Goal: Complete application form: Complete application form

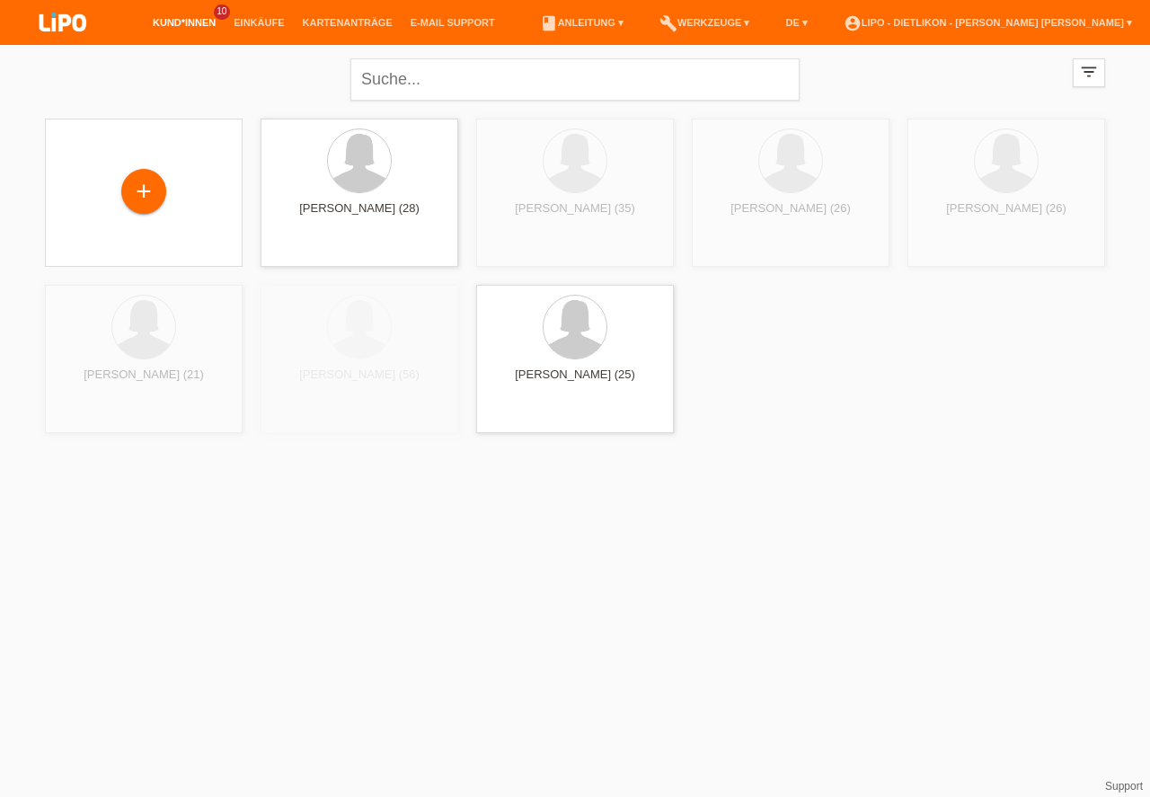
click at [151, 188] on div "+" at bounding box center [143, 191] width 43 height 31
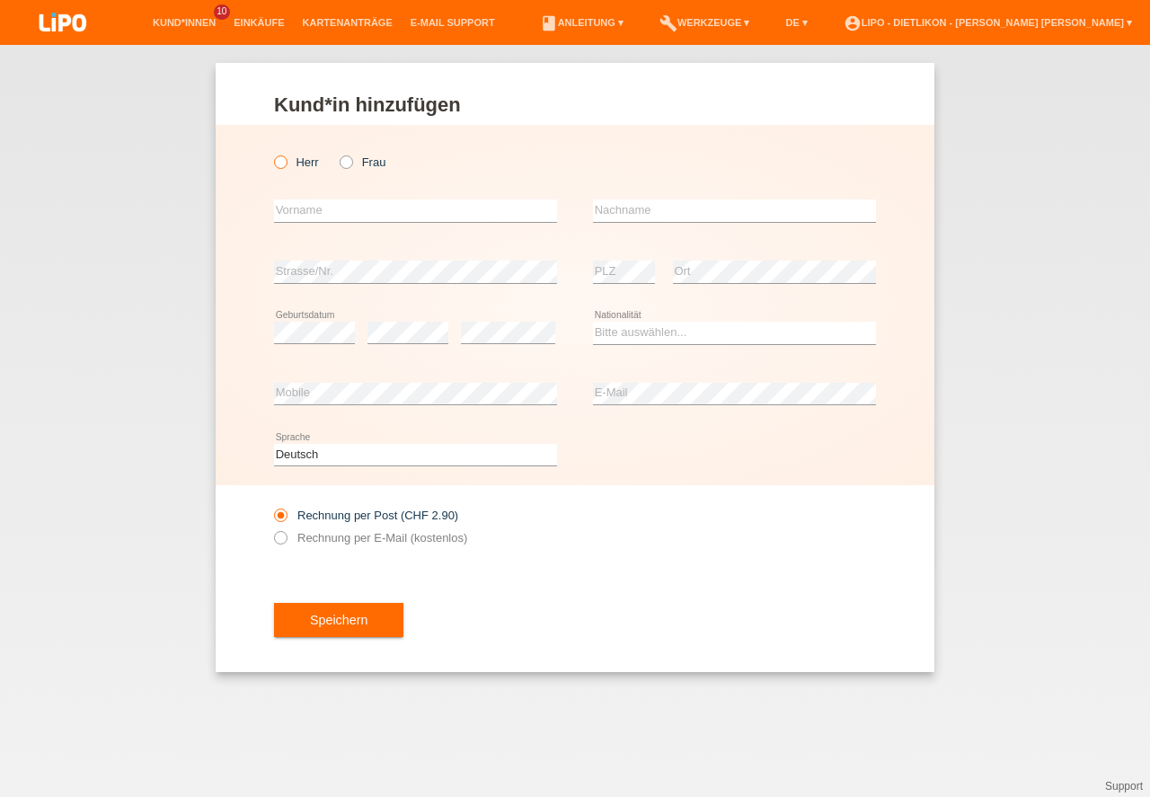
click at [271, 153] on icon at bounding box center [271, 153] width 0 height 0
click at [283, 165] on input "Herr" at bounding box center [280, 161] width 12 height 12
radio input "true"
click at [318, 214] on input "text" at bounding box center [415, 210] width 283 height 22
type input "[DEMOGRAPHIC_DATA][PERSON_NAME]"
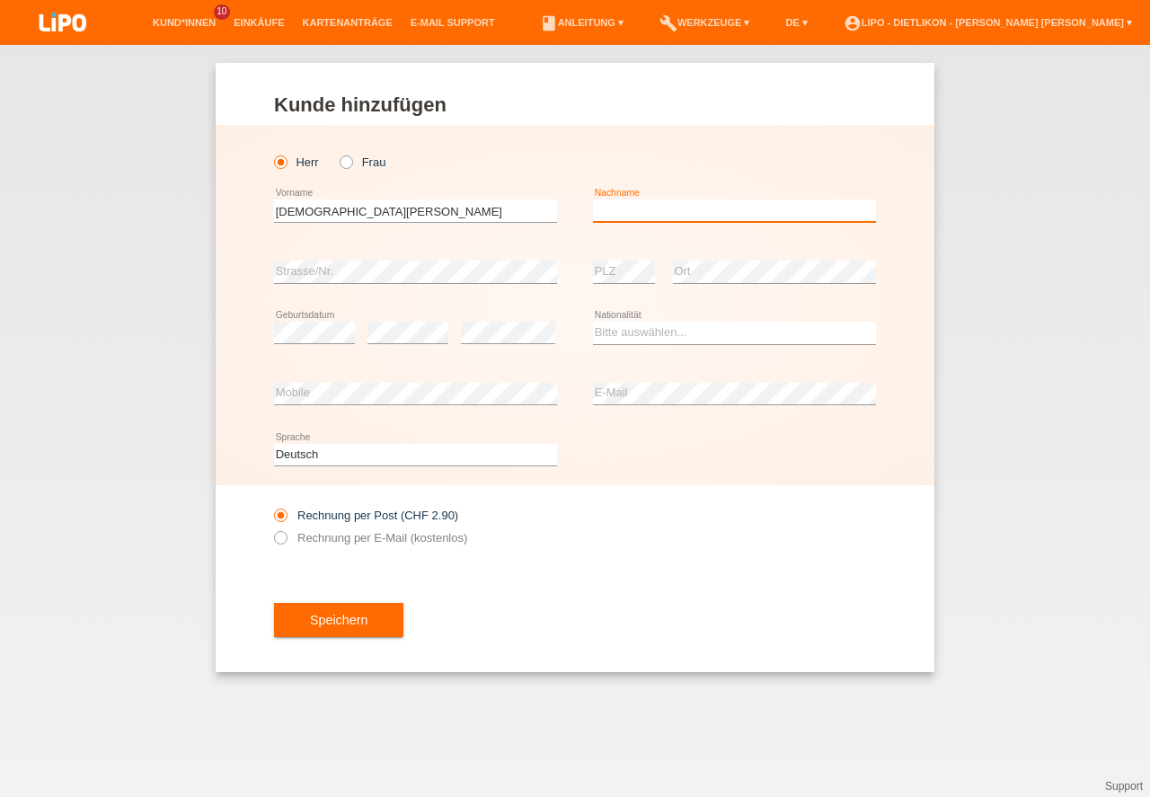
click at [637, 218] on input "text" at bounding box center [734, 210] width 283 height 22
type input "KACZMARCZYK"
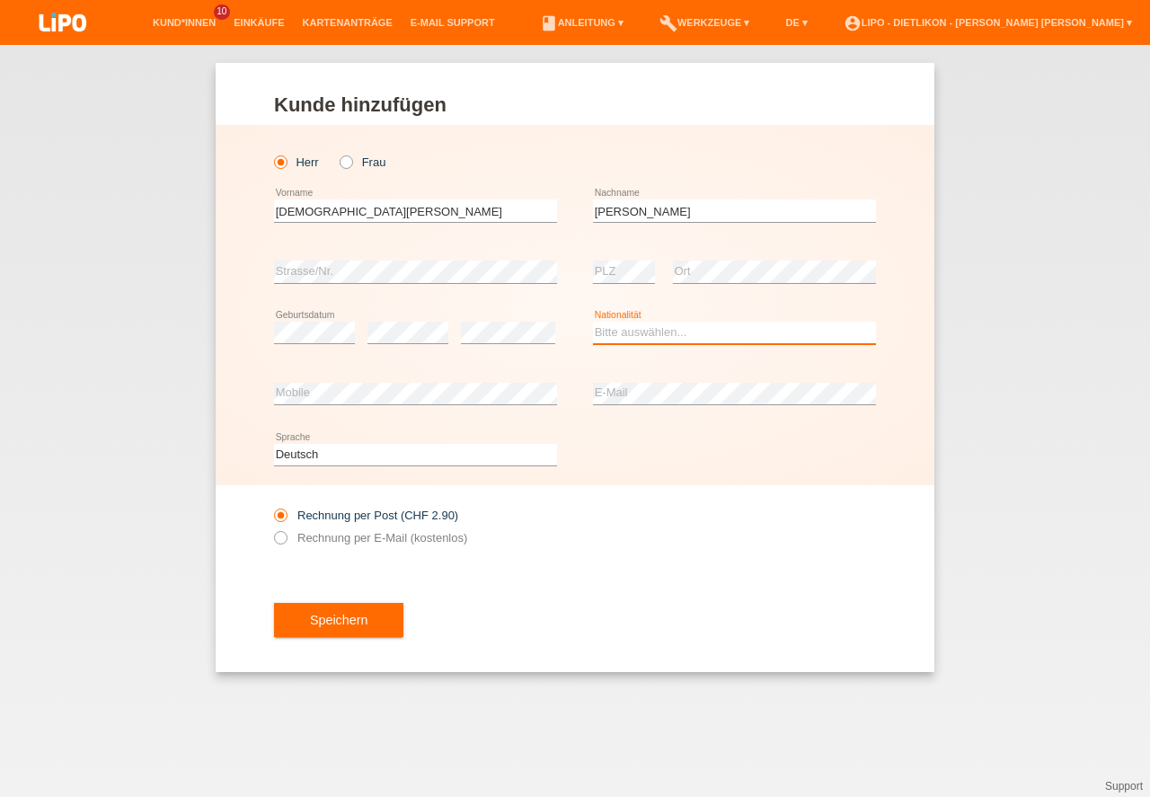
click at [618, 328] on select "Bitte auswählen... Schweiz Deutschland Liechtenstein Österreich ------------ Af…" at bounding box center [734, 333] width 283 height 22
select select "CH"
click at [0, 0] on option "Schweiz" at bounding box center [0, 0] width 0 height 0
click at [311, 536] on label "Rechnung per E-Mail (kostenlos)" at bounding box center [370, 537] width 193 height 13
click at [286, 536] on input "Rechnung per E-Mail (kostenlos)" at bounding box center [280, 542] width 12 height 22
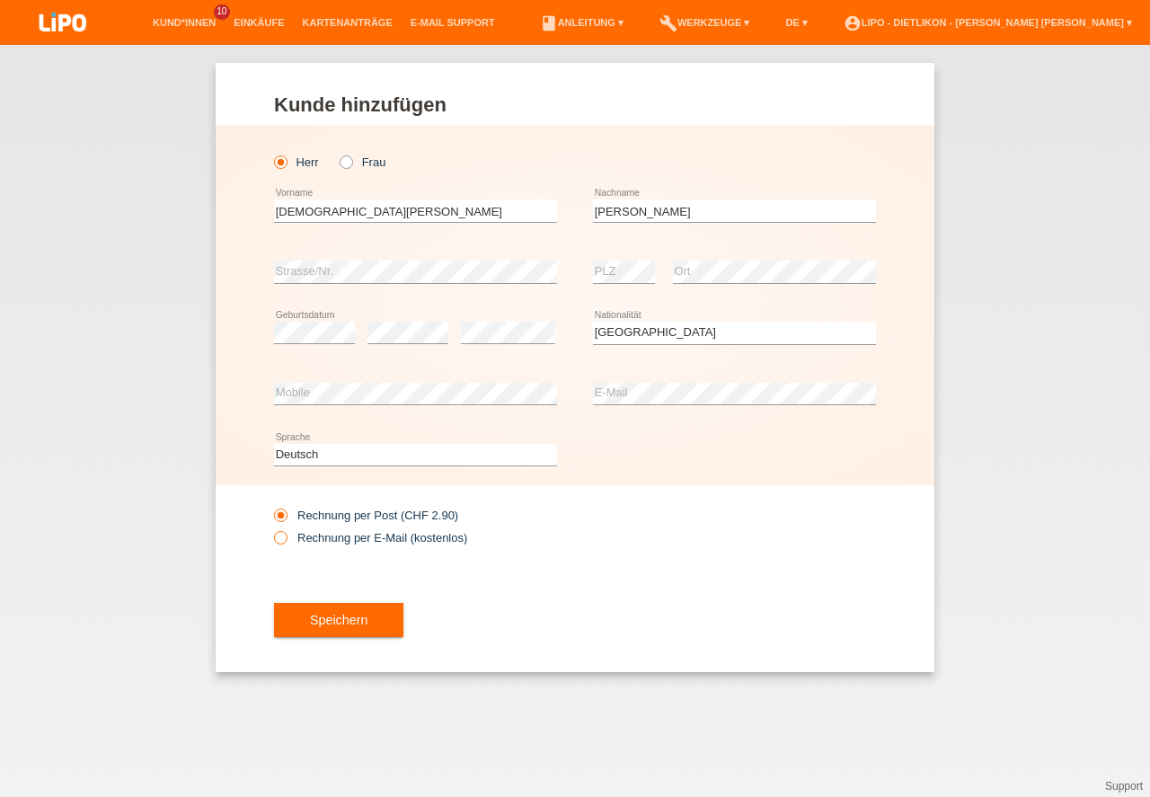
radio input "true"
click at [357, 616] on button "Speichern" at bounding box center [338, 620] width 129 height 34
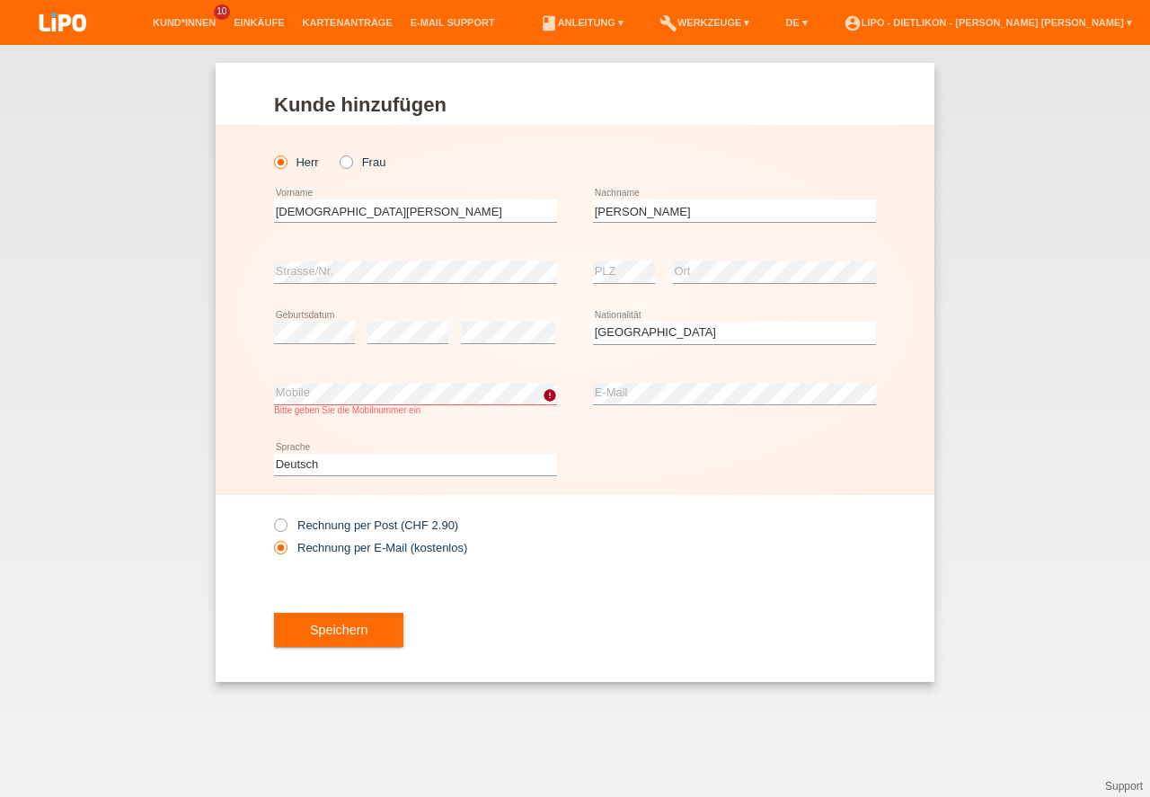
click at [636, 635] on div "Speichern" at bounding box center [575, 630] width 602 height 104
click at [376, 647] on button "Speichern" at bounding box center [338, 630] width 129 height 34
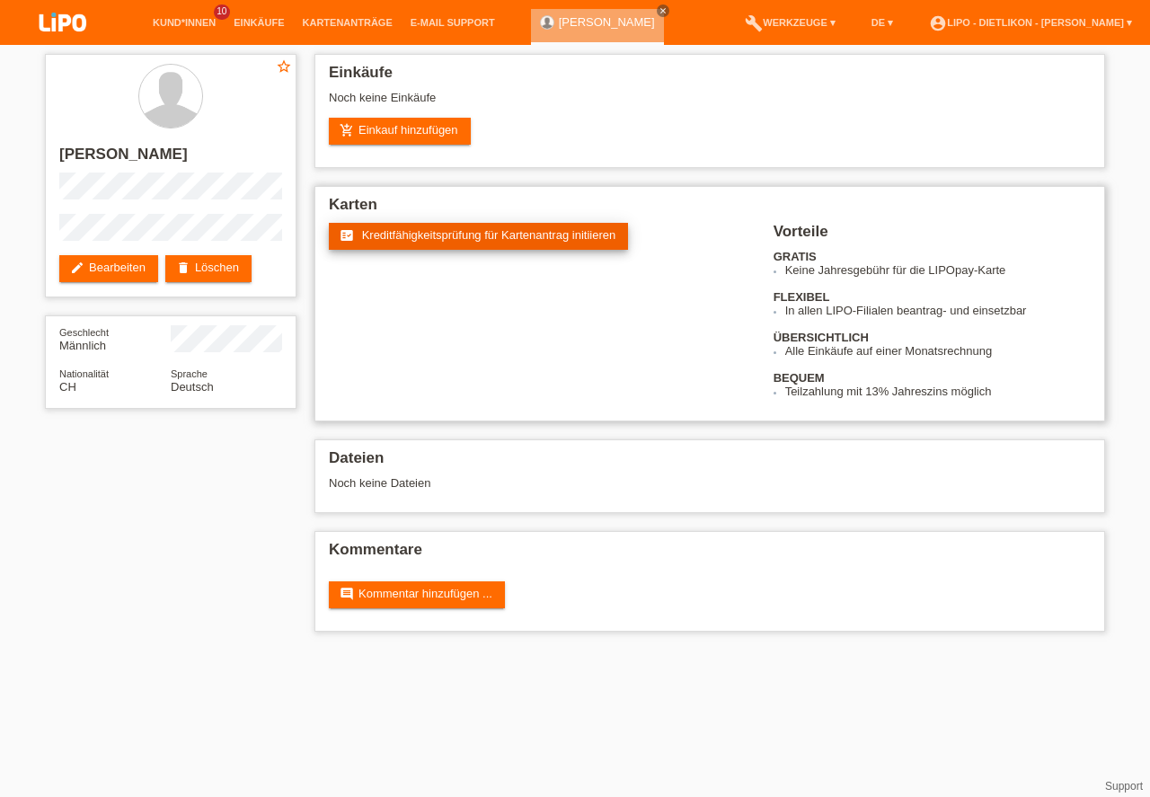
click at [404, 234] on span "Kreditfähigkeitsprüfung für Kartenantrag initiieren" at bounding box center [489, 234] width 254 height 13
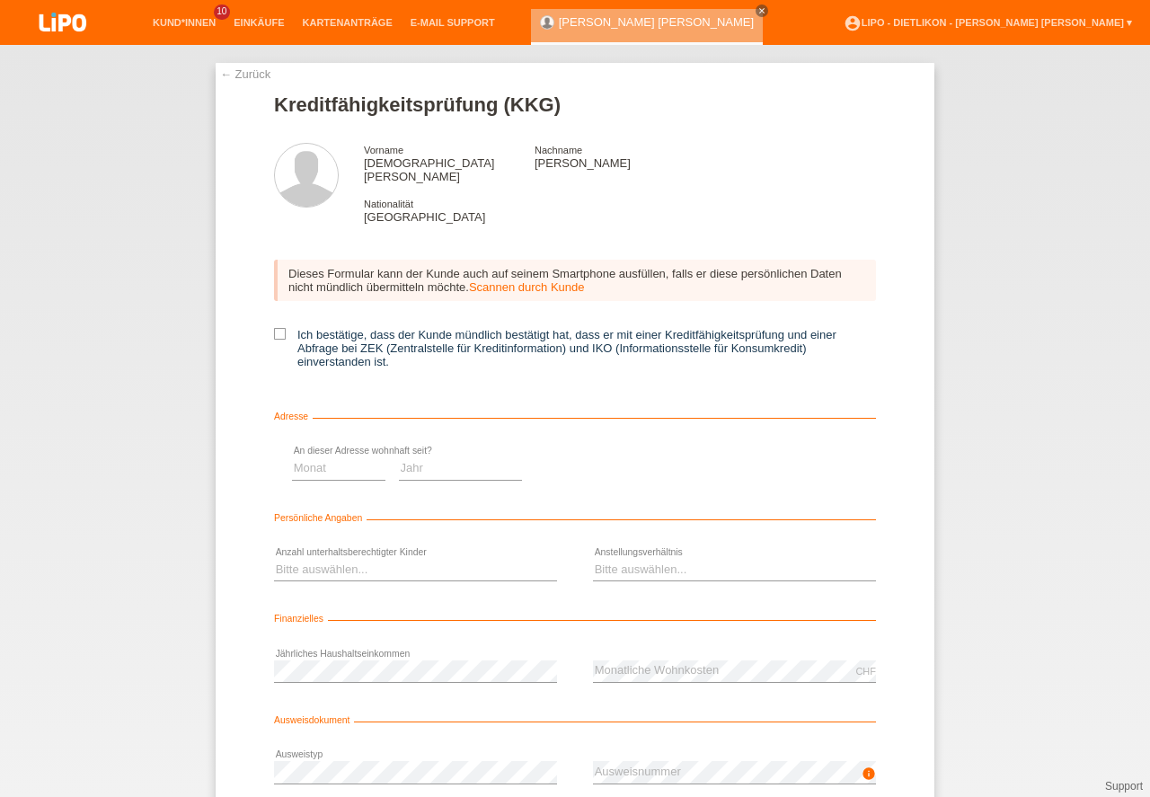
click at [279, 328] on icon at bounding box center [280, 334] width 12 height 12
click at [279, 328] on input "Ich bestätige, dass der Kunde mündlich bestätigt hat, dass er mit einer Kreditf…" at bounding box center [280, 334] width 12 height 12
checkbox input "true"
click at [278, 559] on select "Bitte auswählen... 0 1 2 3 4 5 6 7 8 9" at bounding box center [415, 570] width 283 height 22
select select "1"
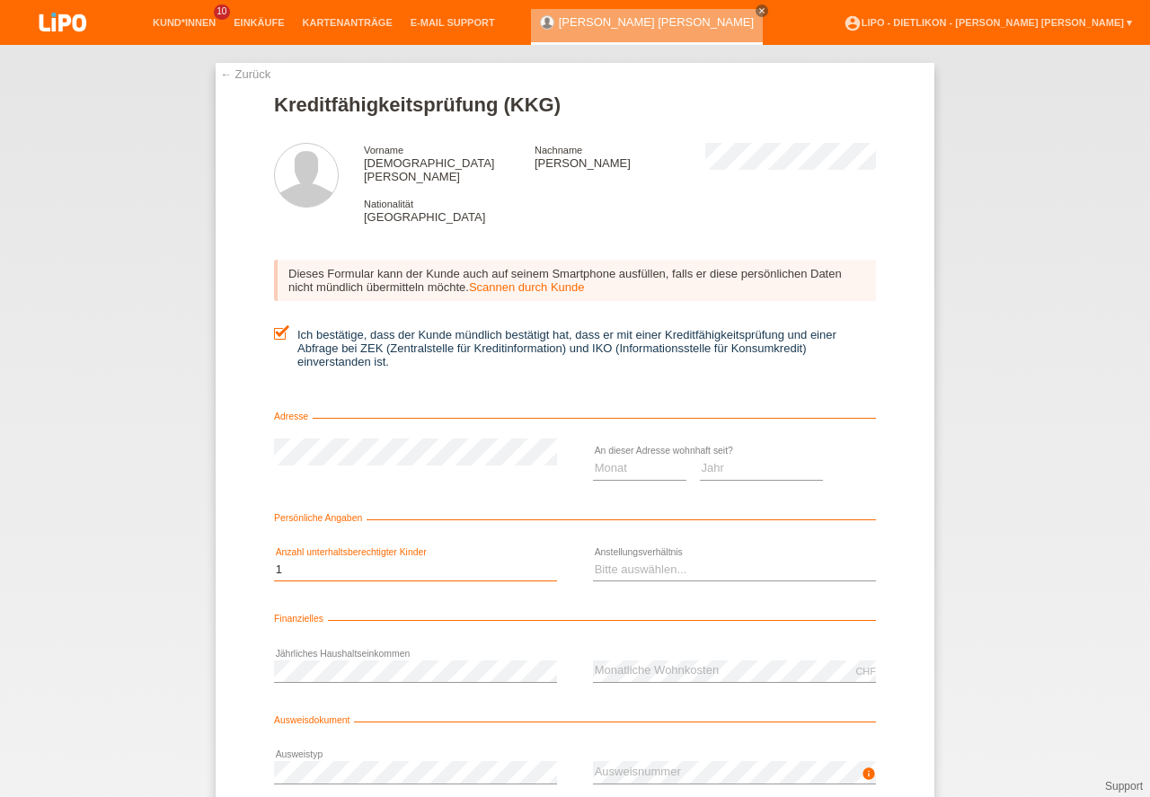
click at [0, 0] on option "1" at bounding box center [0, 0] width 0 height 0
click at [641, 559] on select "Bitte auswählen... Unbefristet Befristet Lehrling/Student Pensioniert Nicht arb…" at bounding box center [734, 570] width 283 height 22
select select "UNLIMITED"
click at [0, 0] on option "Unbefristet" at bounding box center [0, 0] width 0 height 0
click at [696, 646] on div "CHF error Monatliche Wohnkosten" at bounding box center [734, 671] width 283 height 61
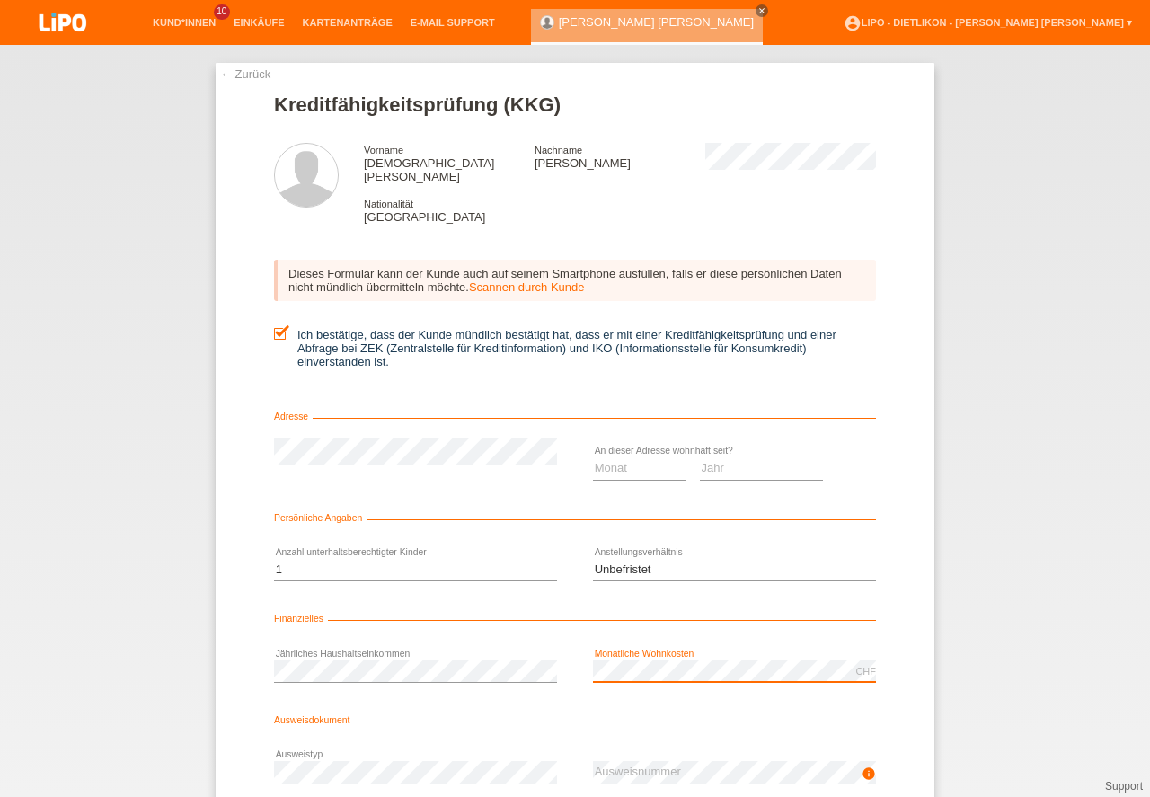
scroll to position [119, 0]
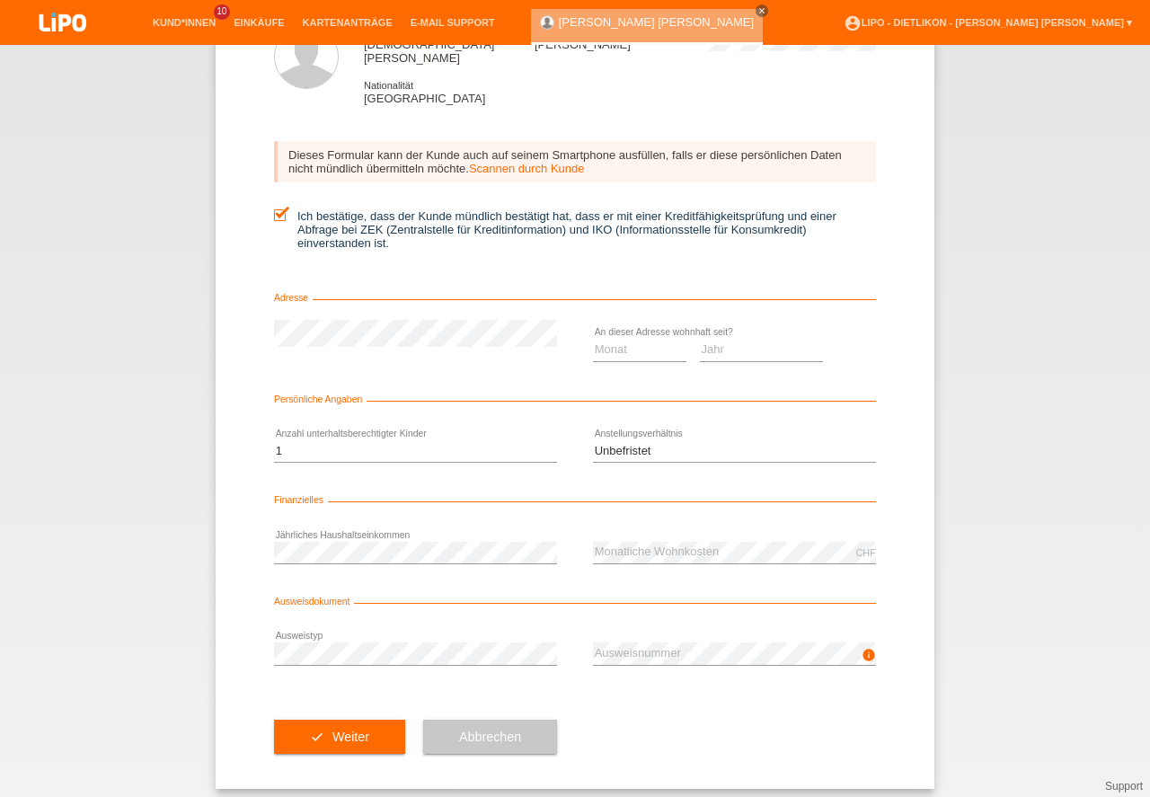
click at [679, 657] on div "info error Ausweisnummer" at bounding box center [734, 654] width 283 height 61
click at [633, 339] on select "Monat 01 02 03 04 05 06 07 08 09 10" at bounding box center [639, 350] width 93 height 22
select select "06"
click at [0, 0] on option "06" at bounding box center [0, 0] width 0 height 0
click at [750, 339] on select "Jahr 2025 2024 2023 2022 2021 2020 2019 2018 2017 2016 2015 2014 2013 2012 2011…" at bounding box center [762, 350] width 124 height 22
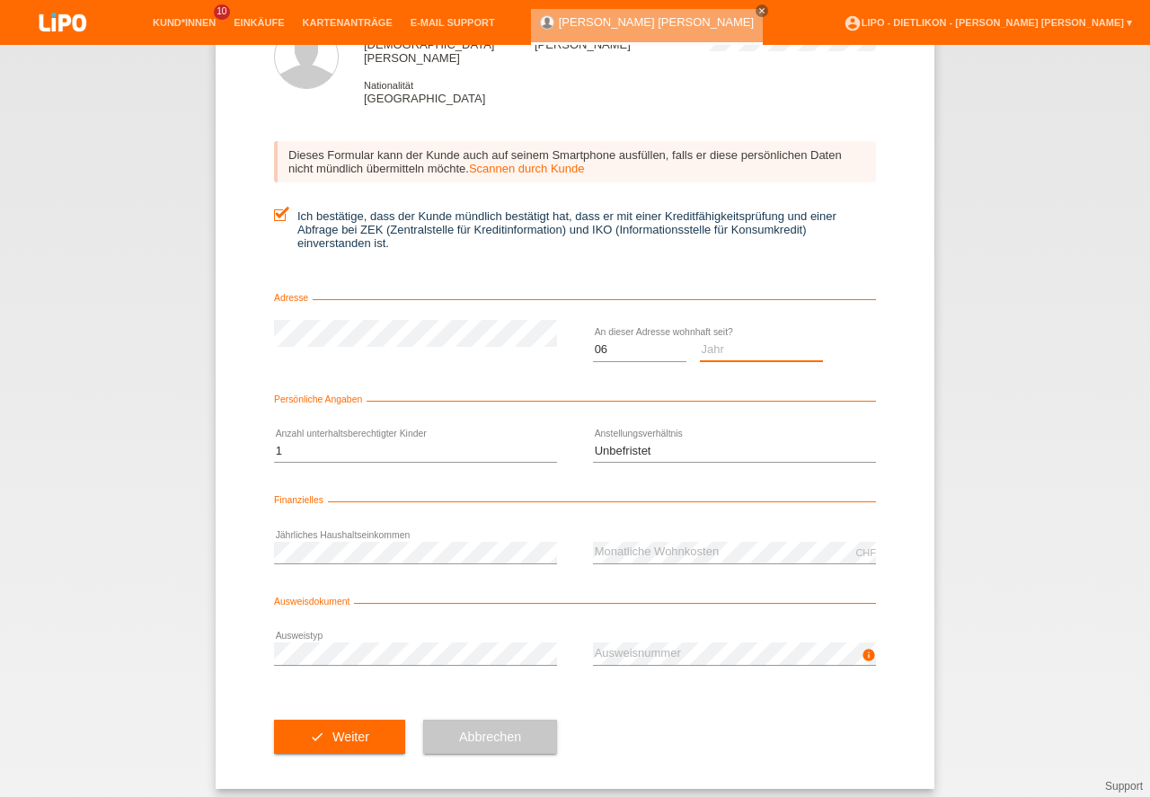
click at [0, 0] on option "Jahr" at bounding box center [0, 0] width 0 height 0
select select "2025"
click at [0, 0] on option "2025" at bounding box center [0, 0] width 0 height 0
click at [360, 720] on button "check Weiter" at bounding box center [339, 737] width 131 height 34
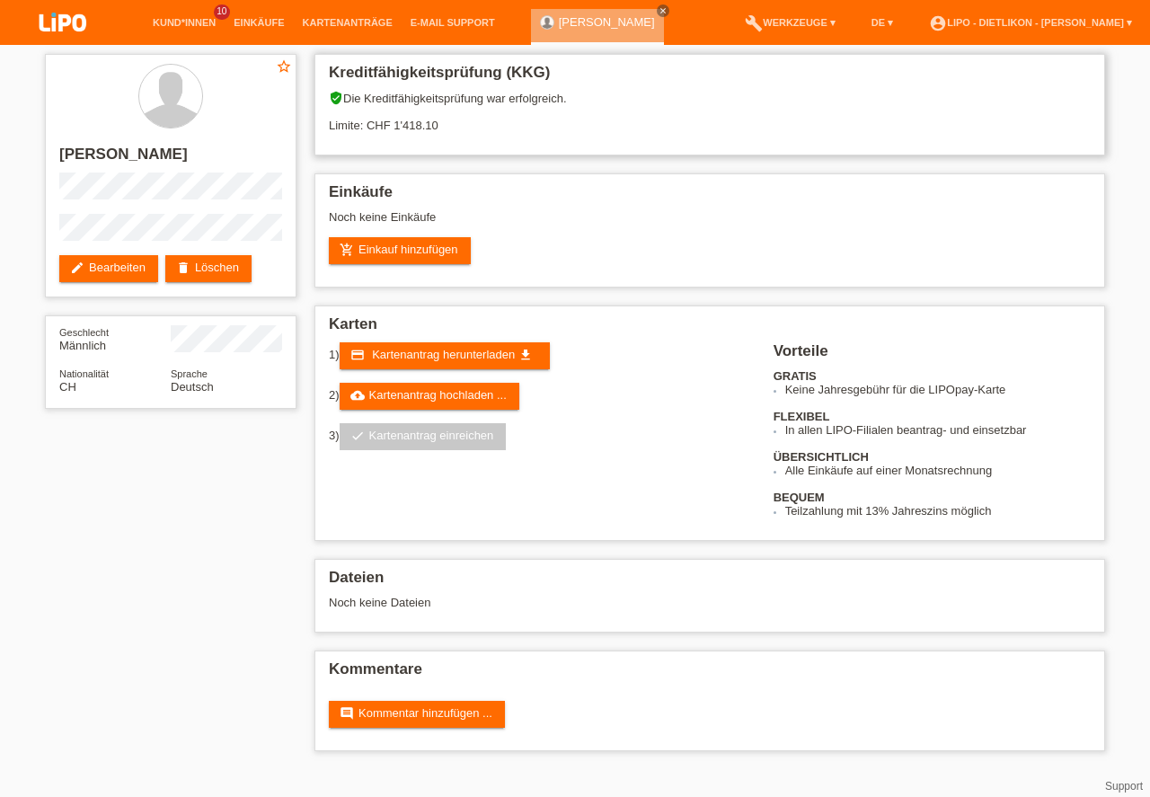
click at [400, 128] on div "verified_user Die Kreditfähigkeitsprüfung war erfolgreich. Limite: CHF 1'418.10" at bounding box center [710, 118] width 762 height 55
click at [557, 553] on div "Kreditfähigkeitsprüfung (KKG) verified_user Die Kreditfähigkeitsprüfung war erf…" at bounding box center [710, 407] width 809 height 724
drag, startPoint x: 61, startPoint y: 176, endPoint x: 170, endPoint y: 174, distance: 108.7
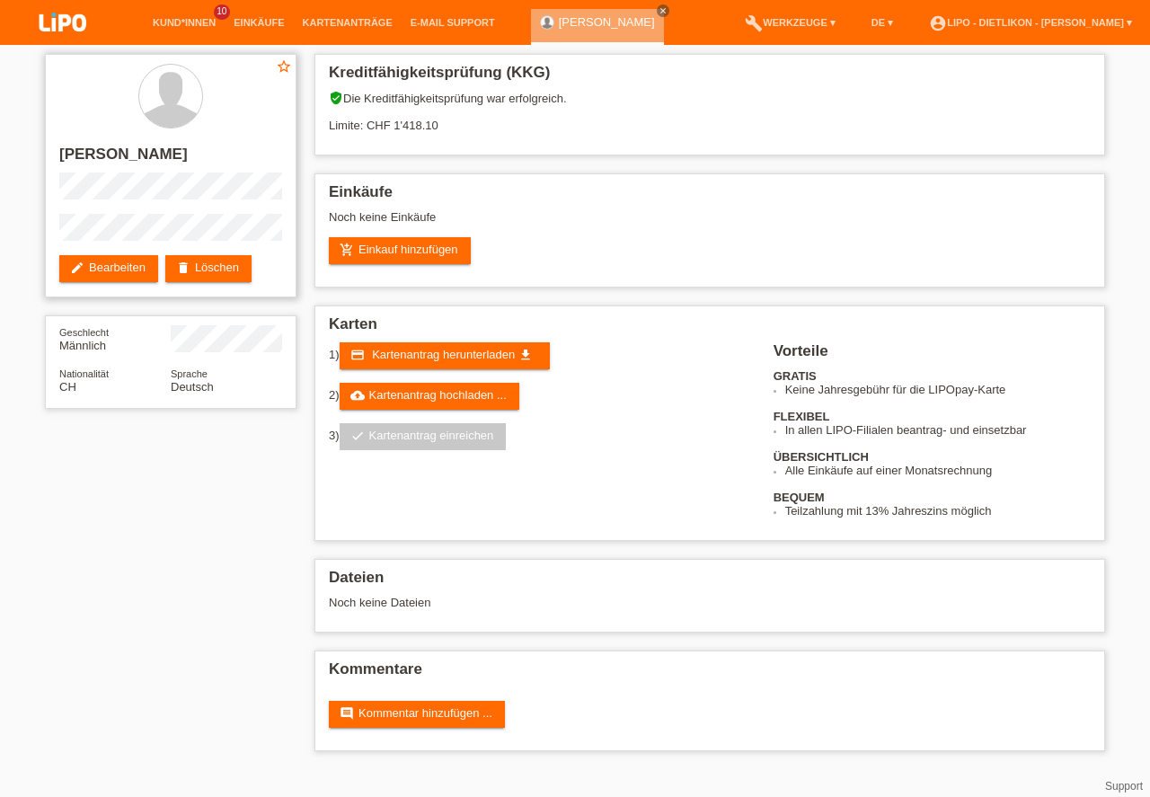
click at [170, 173] on h2 "[PERSON_NAME]" at bounding box center [170, 159] width 223 height 27
click at [160, 173] on h2 "[PERSON_NAME]" at bounding box center [170, 159] width 223 height 27
click at [77, 157] on h2 "[PERSON_NAME] [PERSON_NAME]" at bounding box center [170, 159] width 223 height 27
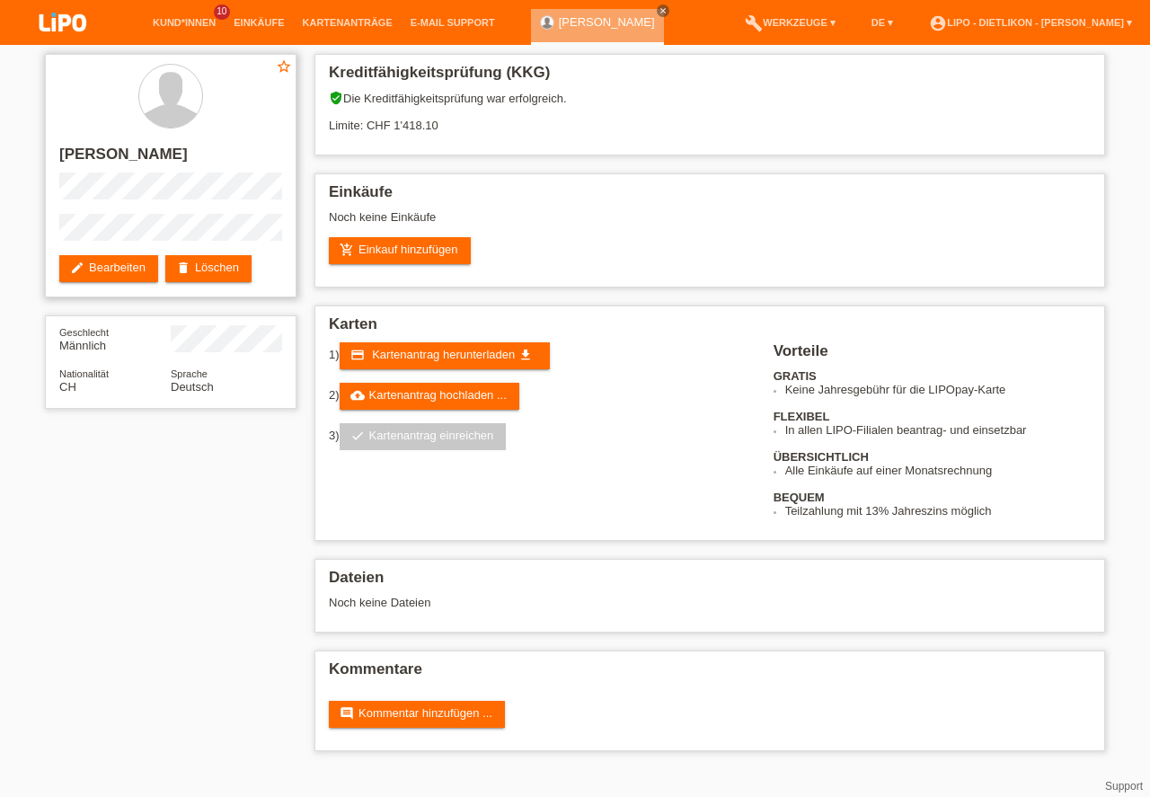
click at [81, 155] on h2 "[PERSON_NAME] [PERSON_NAME]" at bounding box center [170, 159] width 223 height 27
drag, startPoint x: 60, startPoint y: 154, endPoint x: 180, endPoint y: 148, distance: 119.6
click at [206, 148] on h2 "[PERSON_NAME] [PERSON_NAME]" at bounding box center [170, 159] width 223 height 27
click at [180, 148] on h2 "[PERSON_NAME] [PERSON_NAME]" at bounding box center [170, 159] width 223 height 27
click at [252, 769] on html "Kund*innen 10 Einkäufe Kartenanträge E-Mail Support close" at bounding box center [575, 384] width 1150 height 769
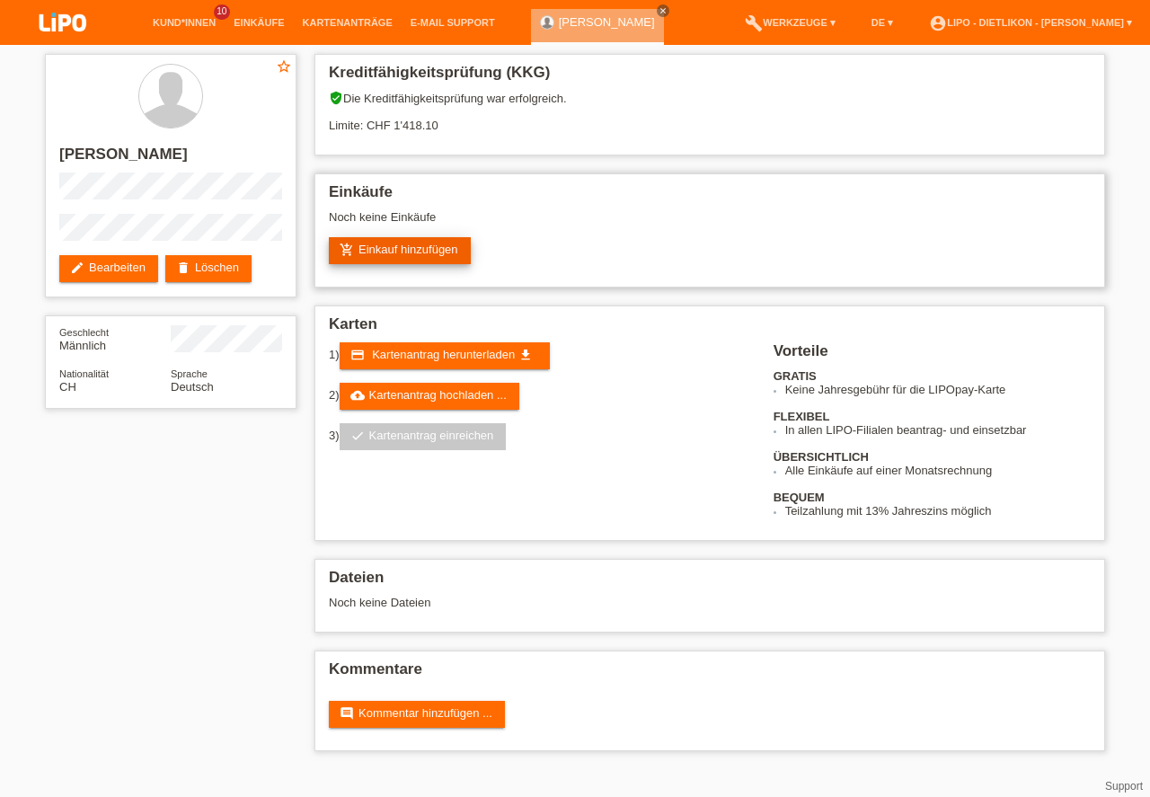
click at [414, 247] on link "add_shopping_cart Einkauf hinzufügen" at bounding box center [400, 250] width 142 height 27
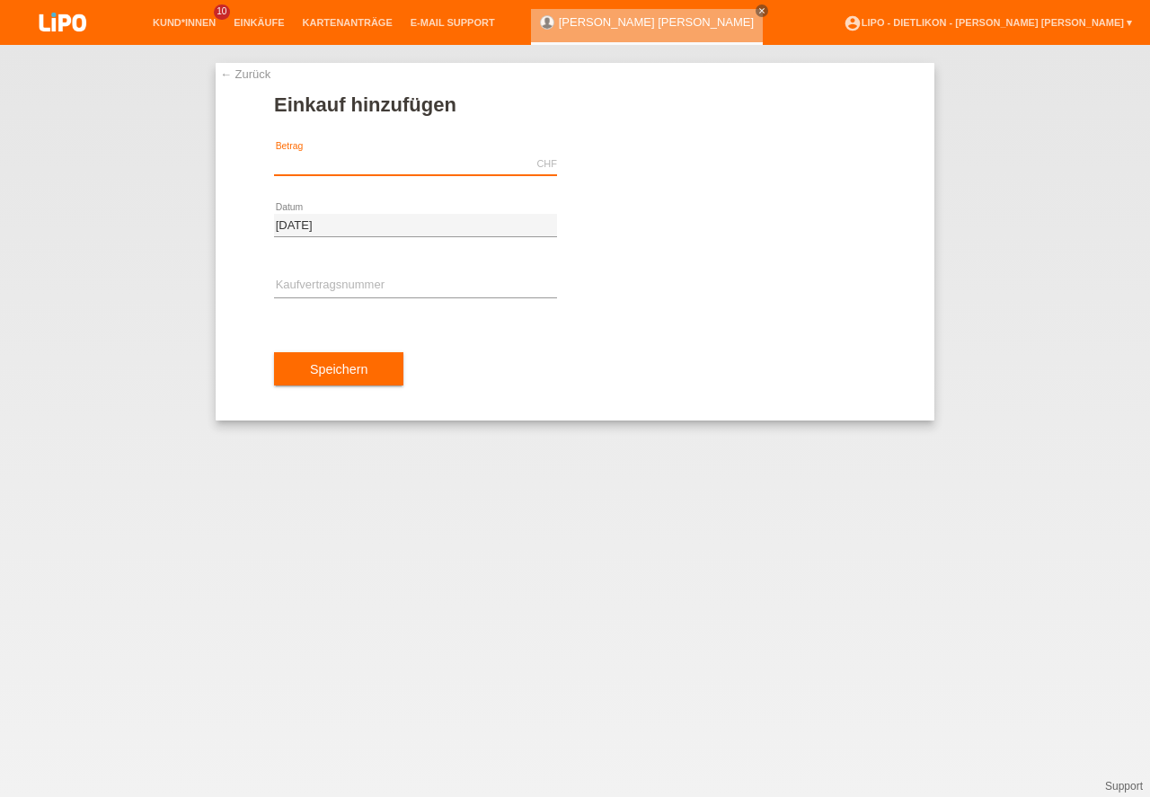
click at [343, 155] on input "text" at bounding box center [415, 164] width 283 height 22
click at [326, 283] on input "text" at bounding box center [415, 286] width 283 height 22
type input "399.00"
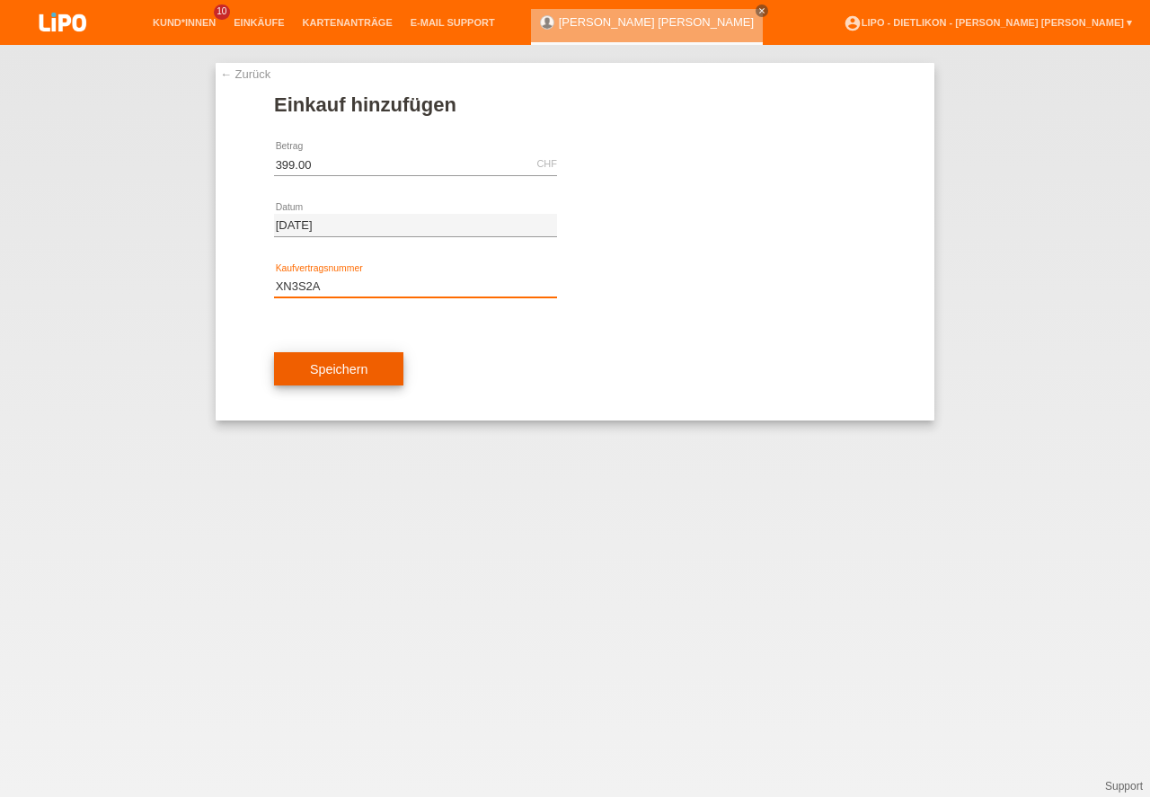
type input "XN3S2A"
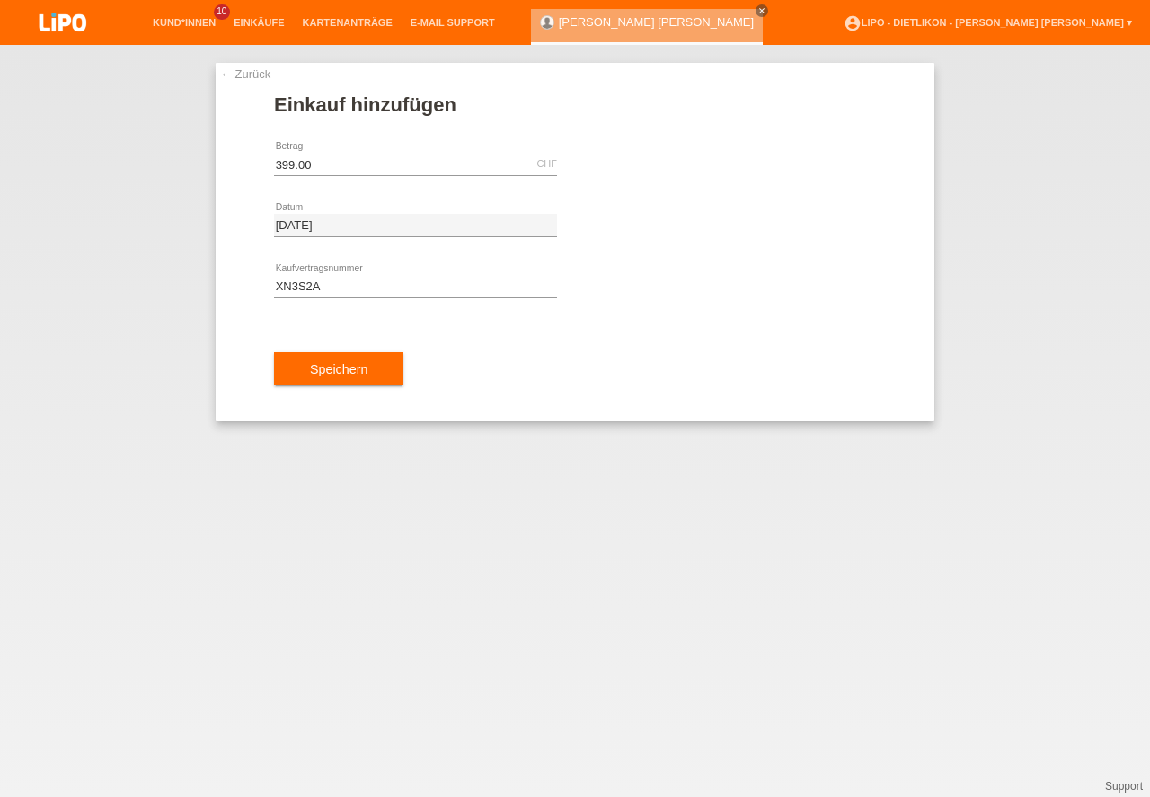
drag, startPoint x: 318, startPoint y: 368, endPoint x: 459, endPoint y: 373, distance: 141.2
click at [318, 366] on button "Speichern" at bounding box center [338, 369] width 129 height 34
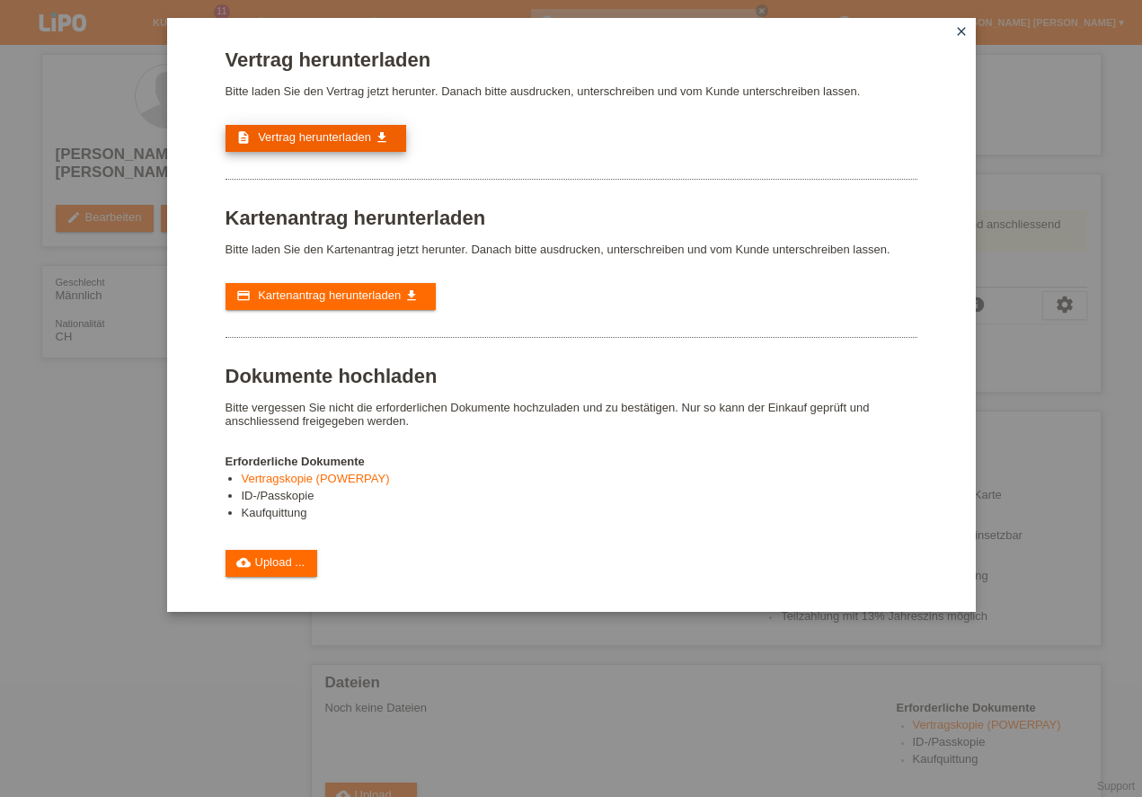
click at [345, 136] on span "Vertrag herunterladen" at bounding box center [314, 136] width 113 height 13
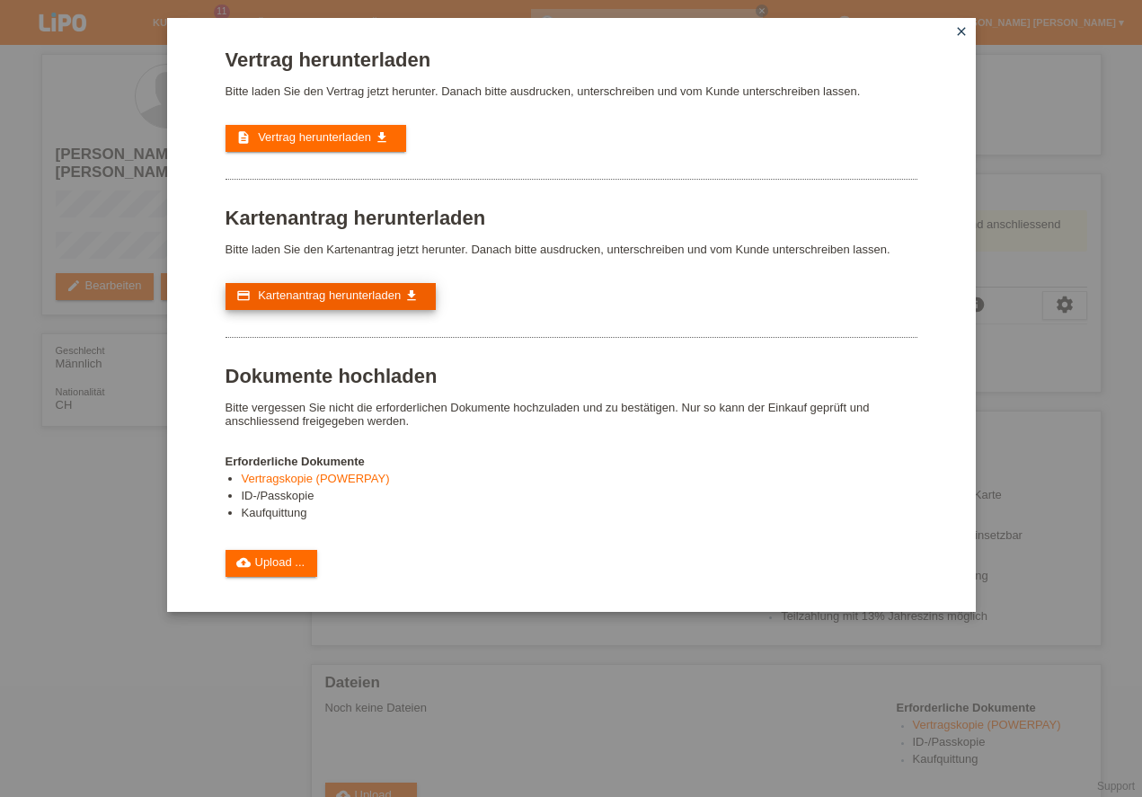
click at [332, 301] on span "Kartenantrag herunterladen" at bounding box center [329, 294] width 143 height 13
click at [966, 31] on icon "close" at bounding box center [961, 31] width 14 height 14
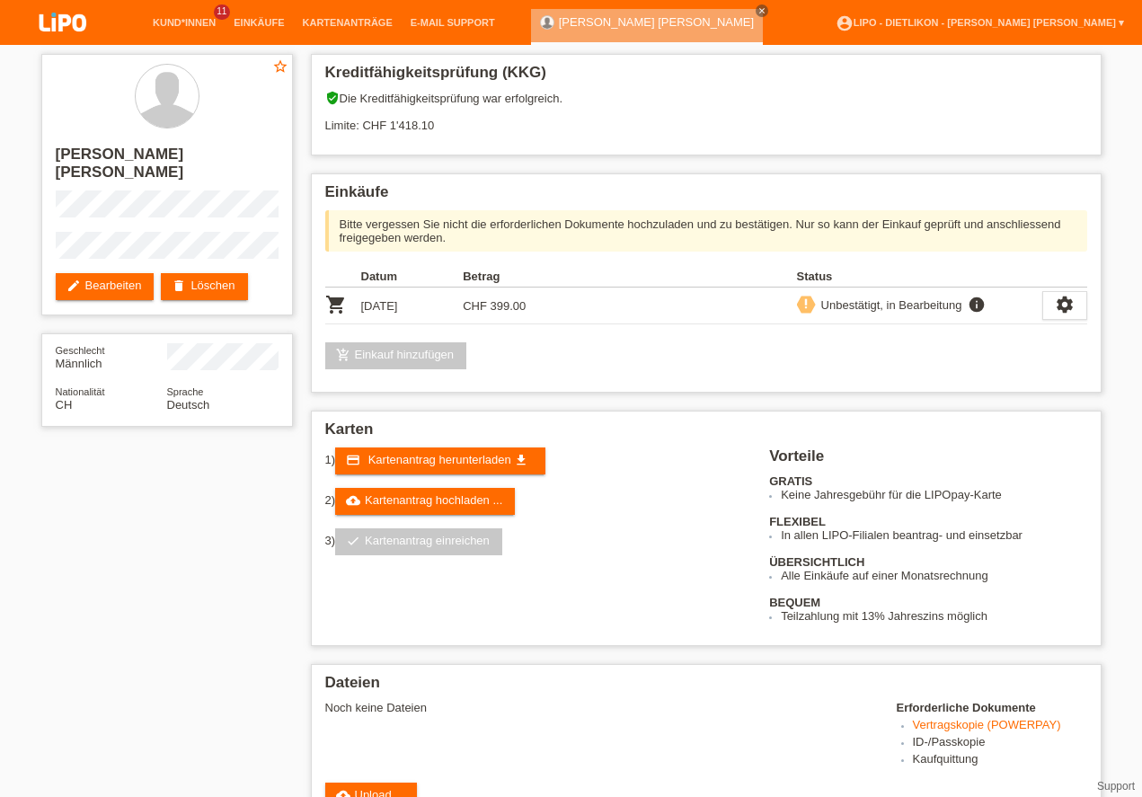
scroll to position [359, 0]
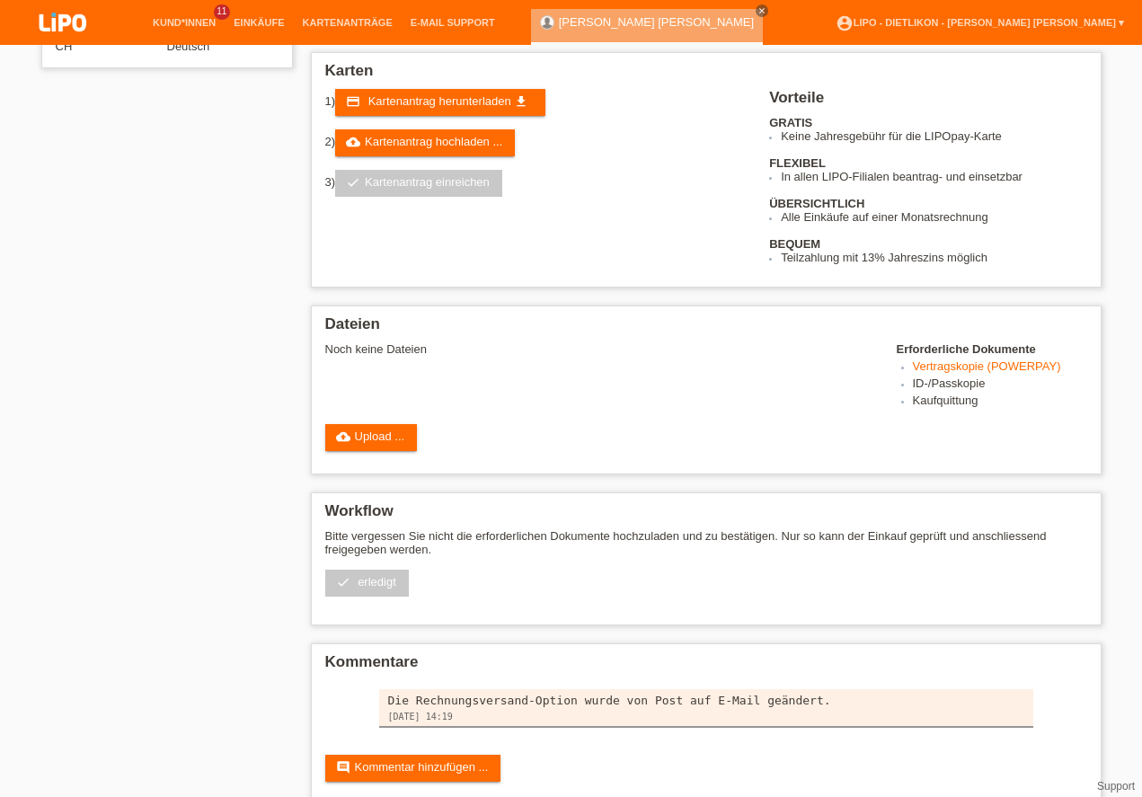
click at [375, 434] on link "cloud_upload Upload ..." at bounding box center [371, 437] width 93 height 27
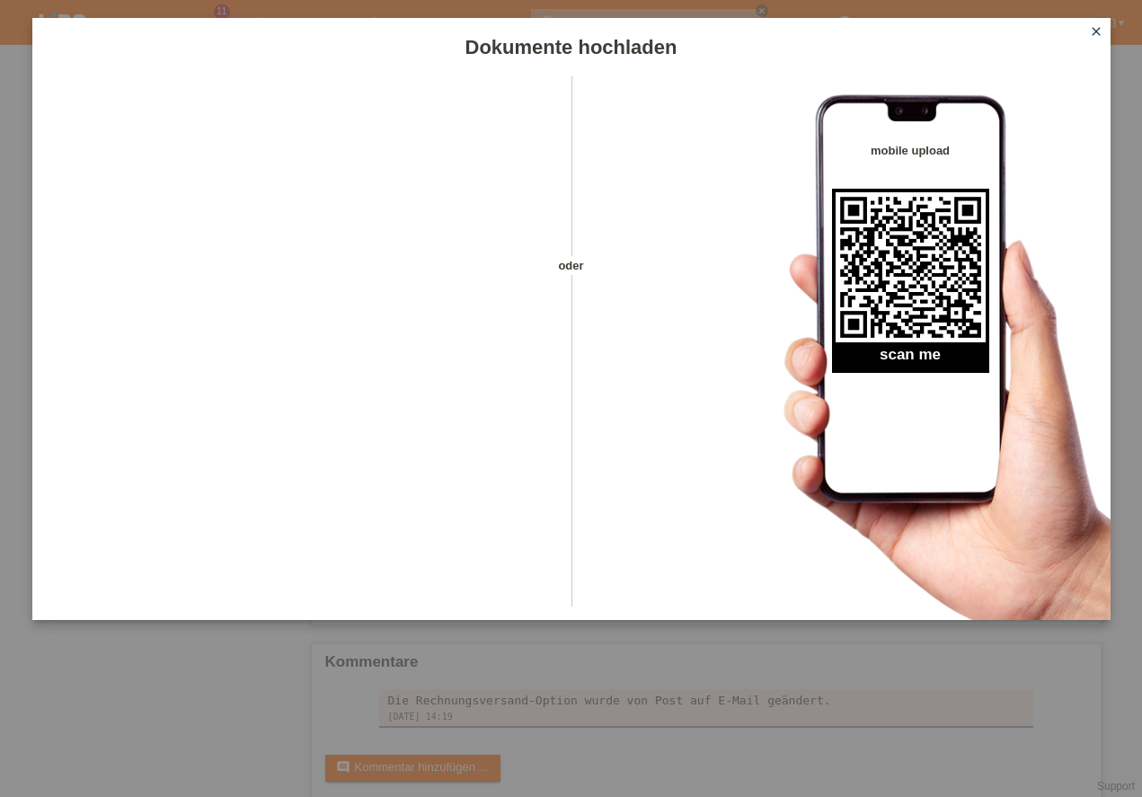
click at [1101, 26] on icon "close" at bounding box center [1096, 31] width 14 height 14
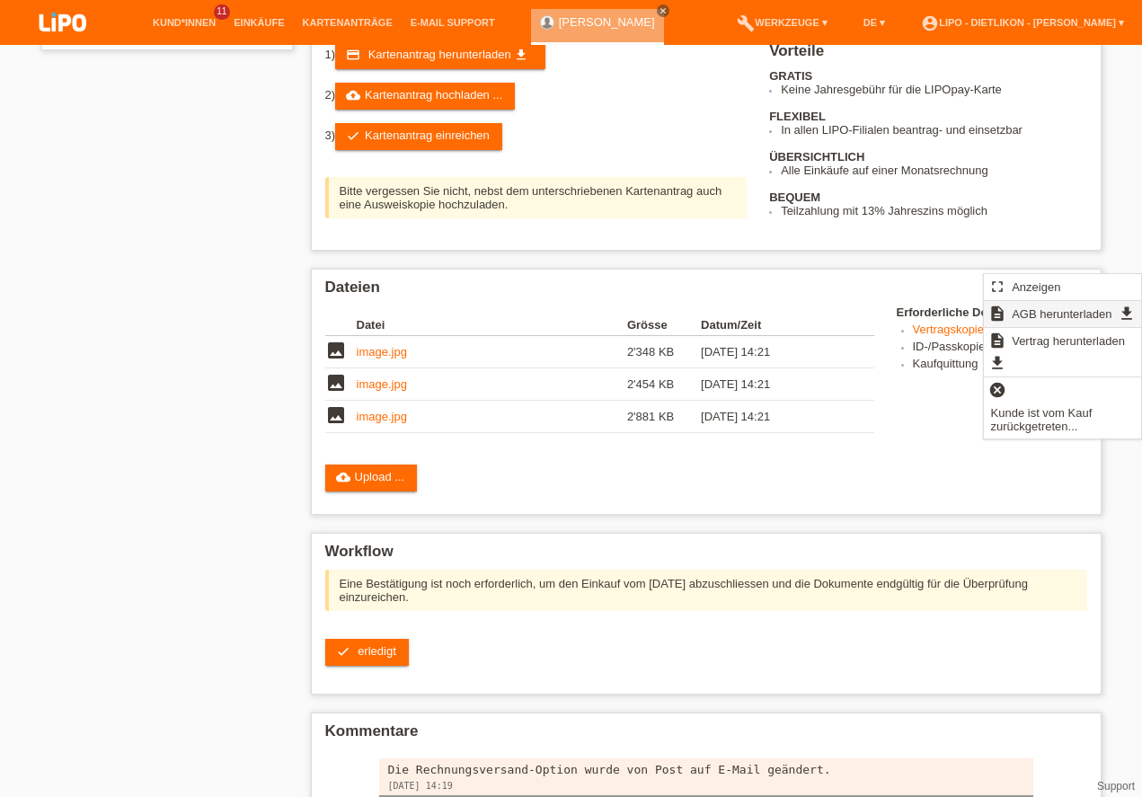
click at [1036, 315] on span "AGB herunterladen" at bounding box center [1061, 314] width 105 height 22
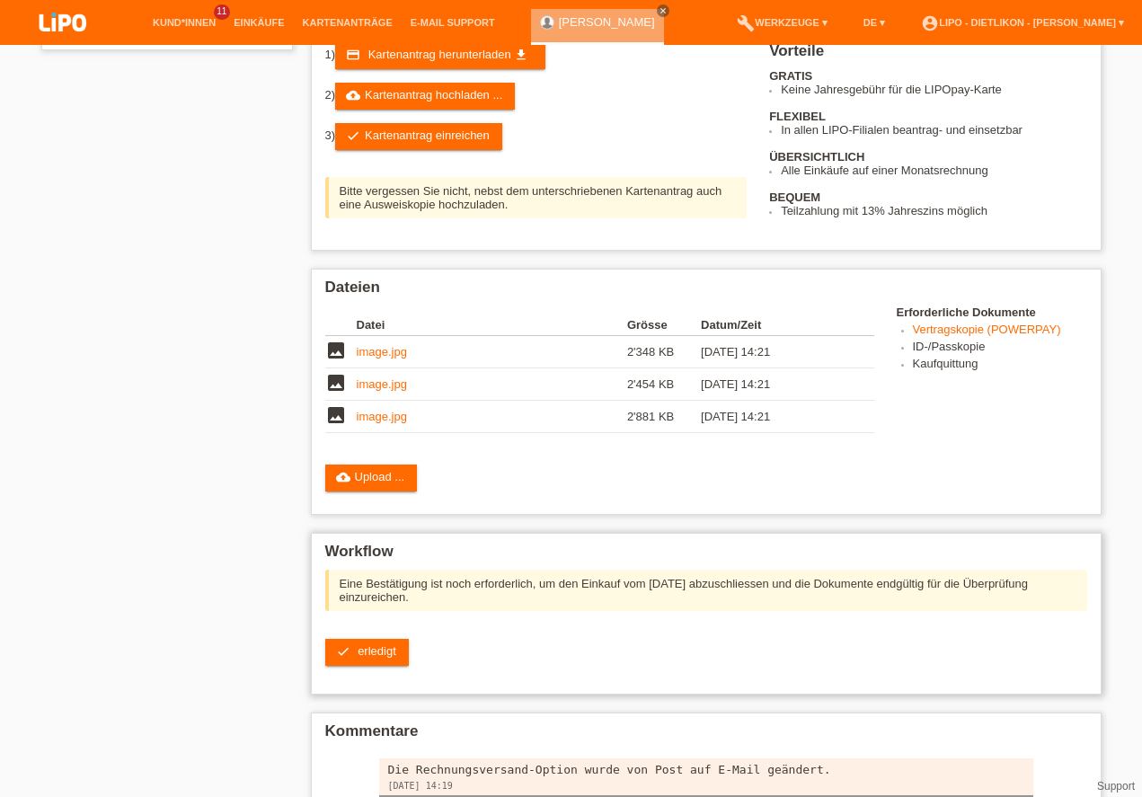
scroll to position [457, 0]
click at [405, 465] on link "cloud_upload Upload ..." at bounding box center [371, 478] width 93 height 27
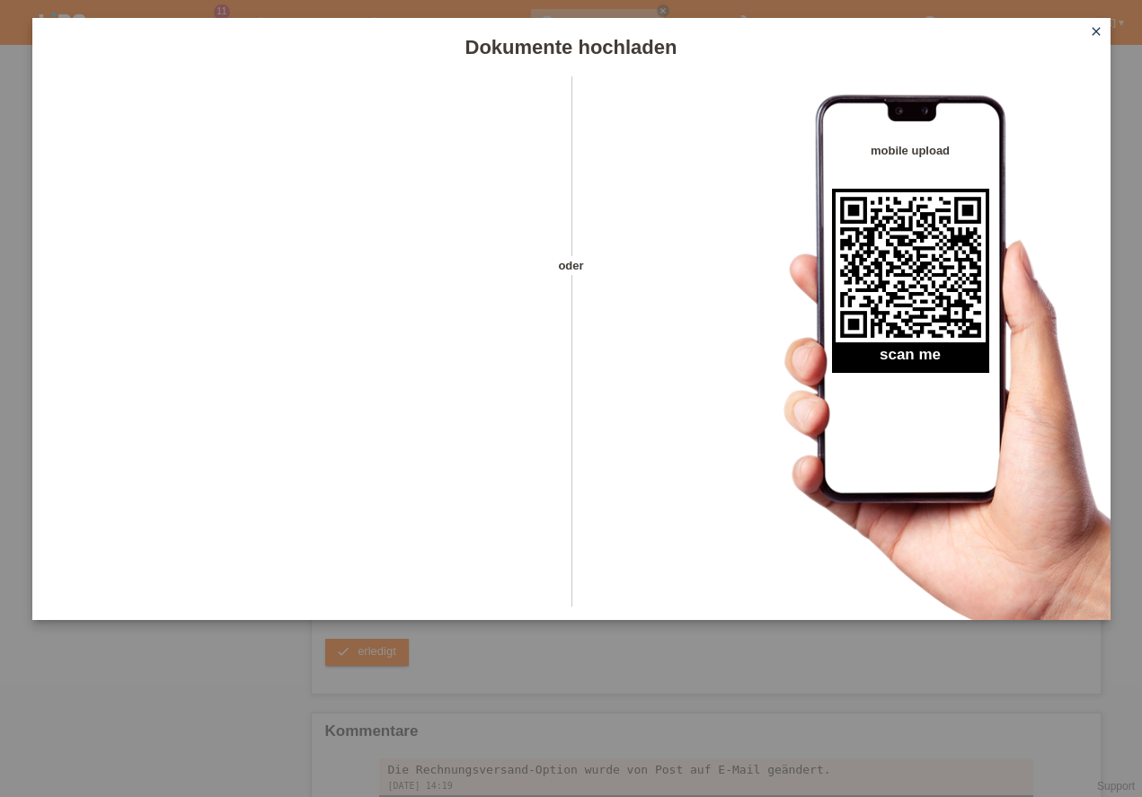
click at [1100, 31] on icon "close" at bounding box center [1096, 31] width 14 height 14
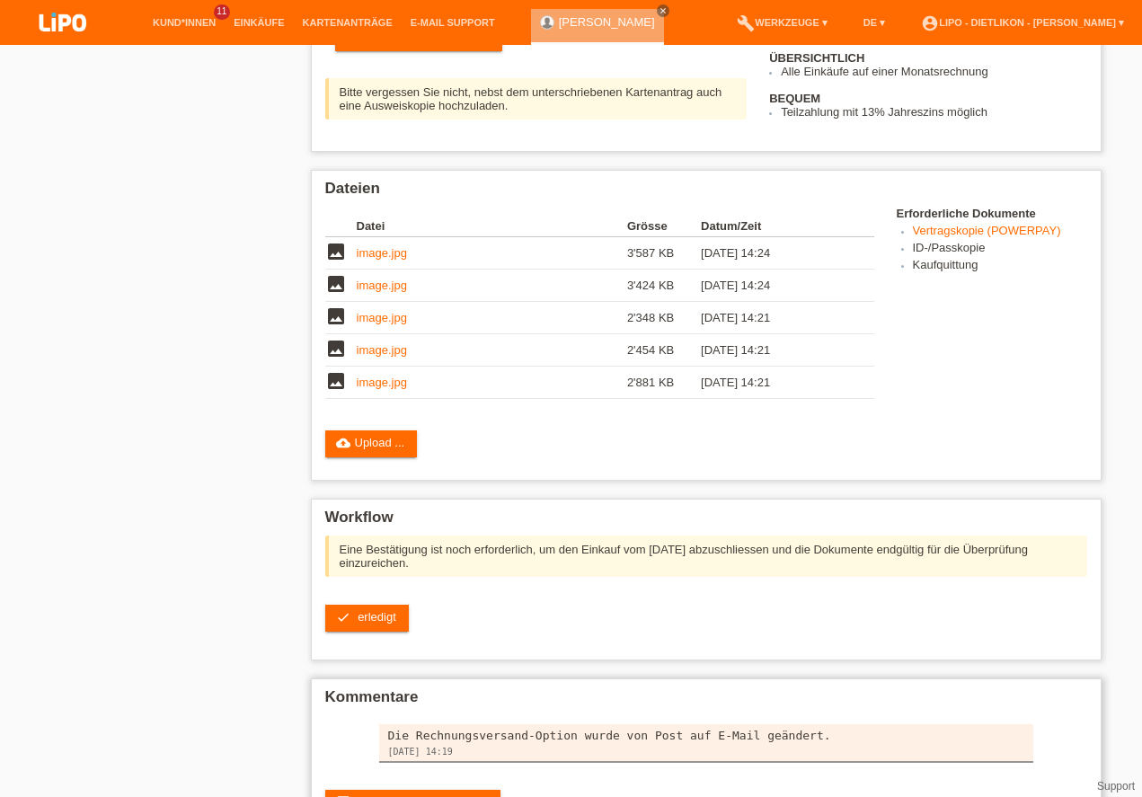
scroll to position [522, 0]
click at [359, 605] on link "check erledigt" at bounding box center [367, 618] width 84 height 27
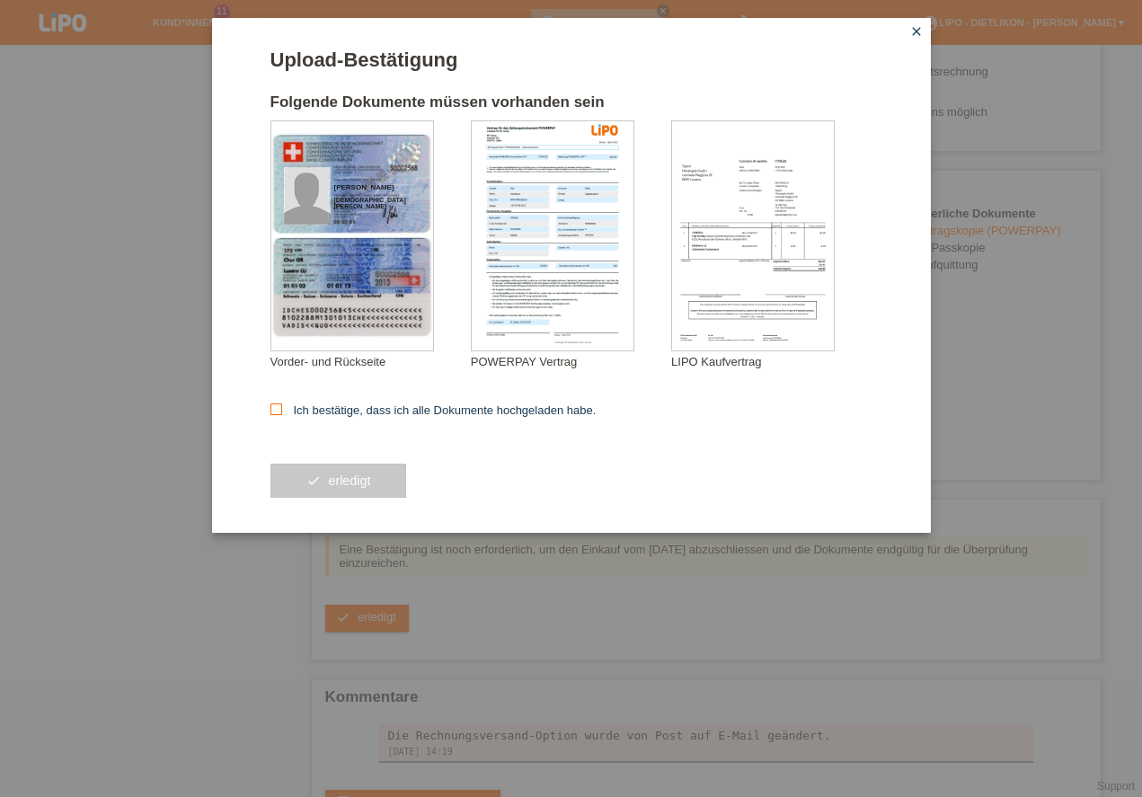
click at [278, 404] on icon at bounding box center [276, 409] width 12 height 12
click at [278, 404] on input "Ich bestätige, dass ich alle Dokumente hochgeladen habe." at bounding box center [276, 409] width 12 height 12
checkbox input "true"
click at [349, 476] on button "check erledigt" at bounding box center [338, 481] width 137 height 34
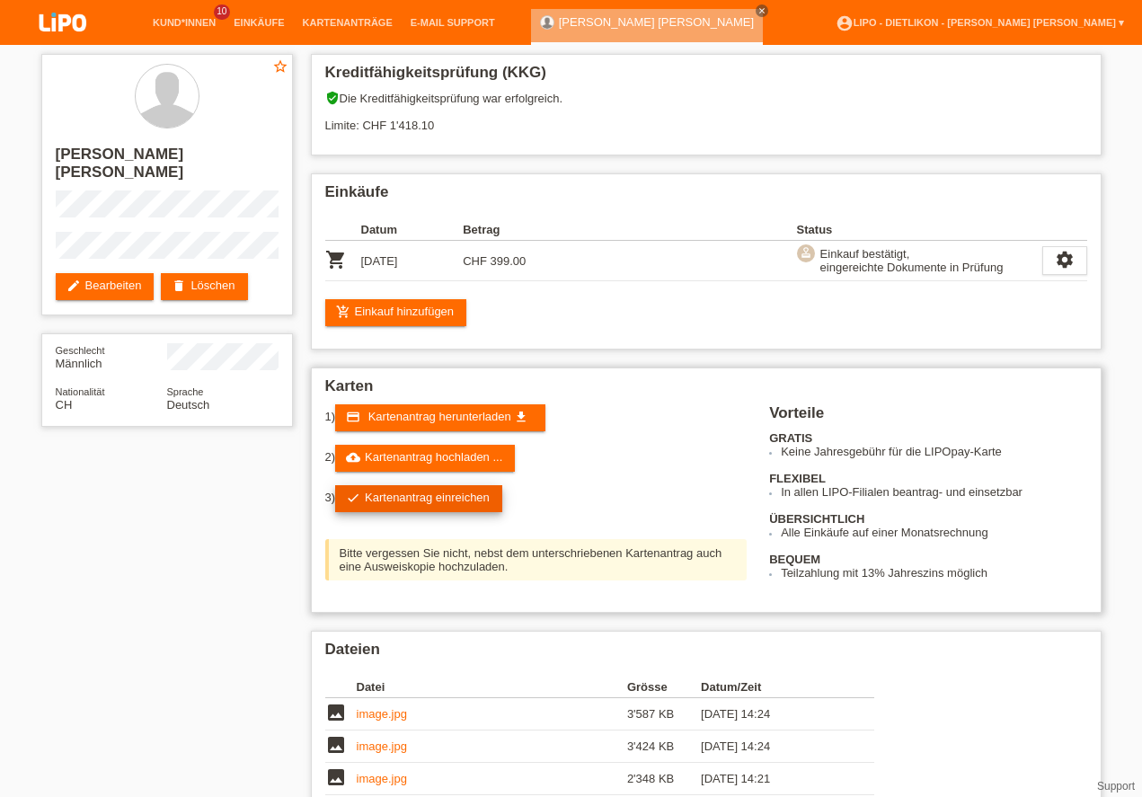
click at [452, 503] on link "check Kartenantrag einreichen" at bounding box center [418, 498] width 167 height 27
